Goal: Information Seeking & Learning: Learn about a topic

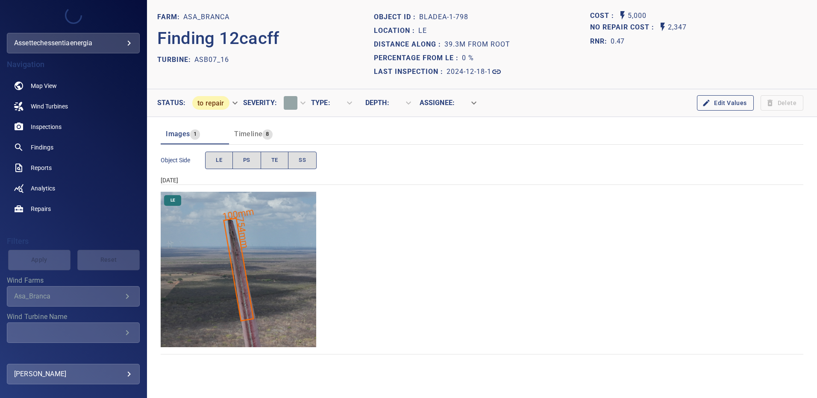
click at [258, 245] on img "Asa_Branca/ASB07_16/2024-12-18-1/2024-12-18-1/image14wp14.jpg" at bounding box center [239, 270] width 156 height 156
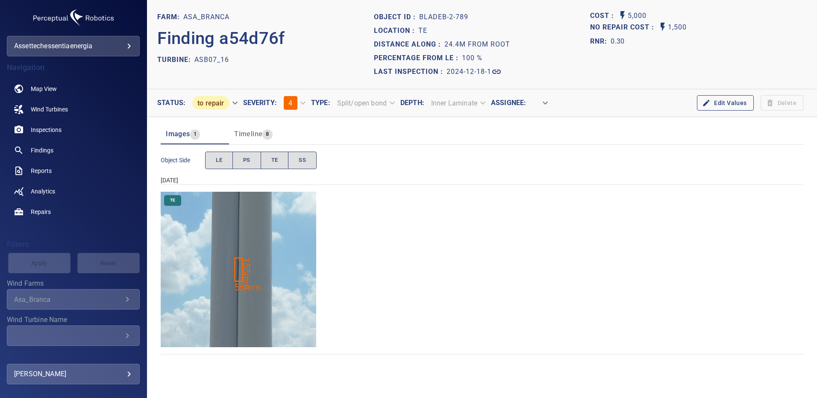
click at [254, 272] on img "Asa_Branca/ASB07_16/2024-12-18-1/2024-12-18-2/image114wp114.jpg" at bounding box center [239, 270] width 156 height 156
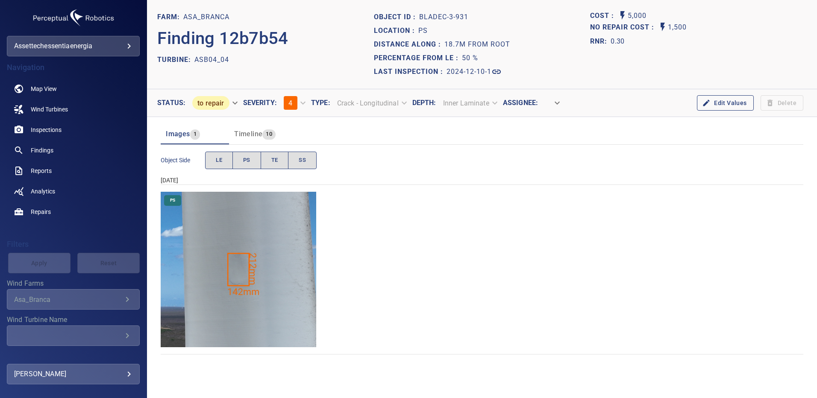
click at [256, 227] on img "Asa_Branca/ASB04_04/2024-12-10-1/2024-12-10-3/image136wp136.jpg" at bounding box center [239, 270] width 156 height 156
